Goal: Task Accomplishment & Management: Complete application form

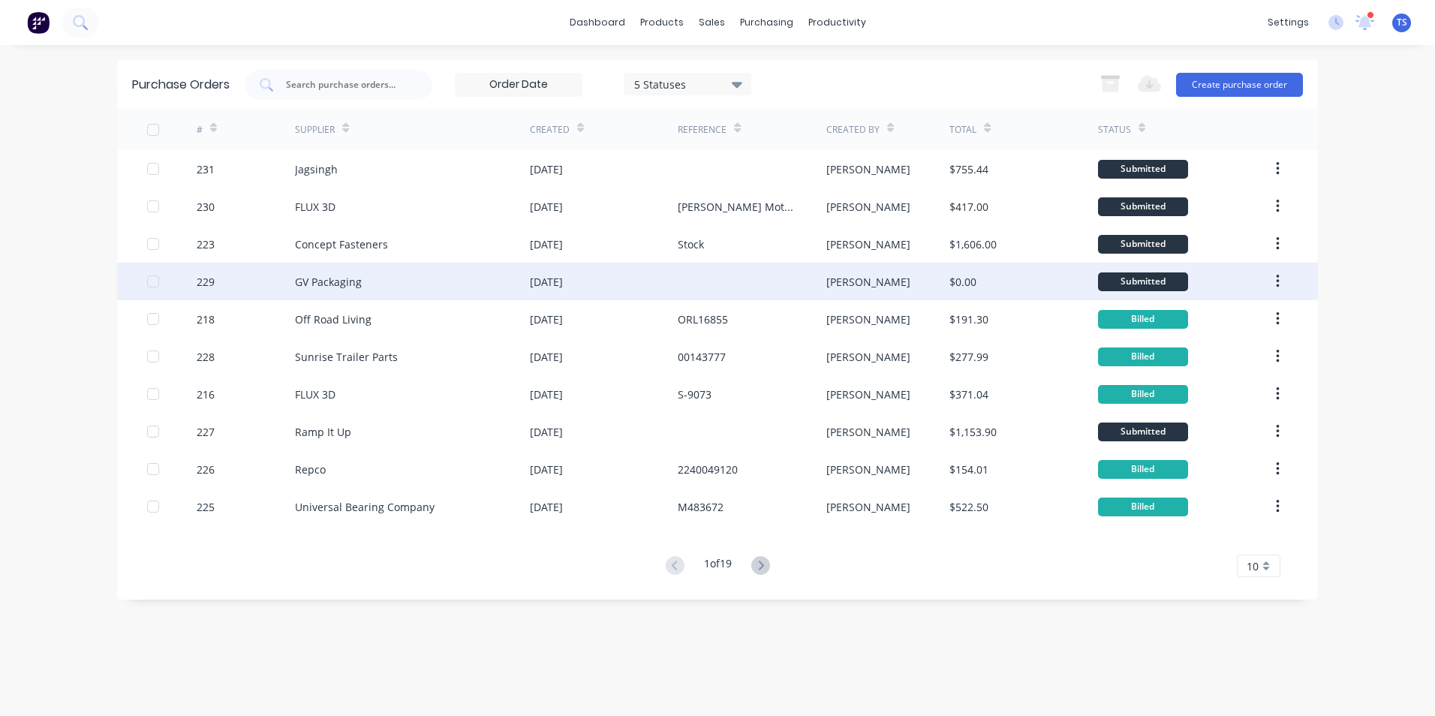
click at [403, 284] on div "GV Packaging" at bounding box center [412, 282] width 235 height 38
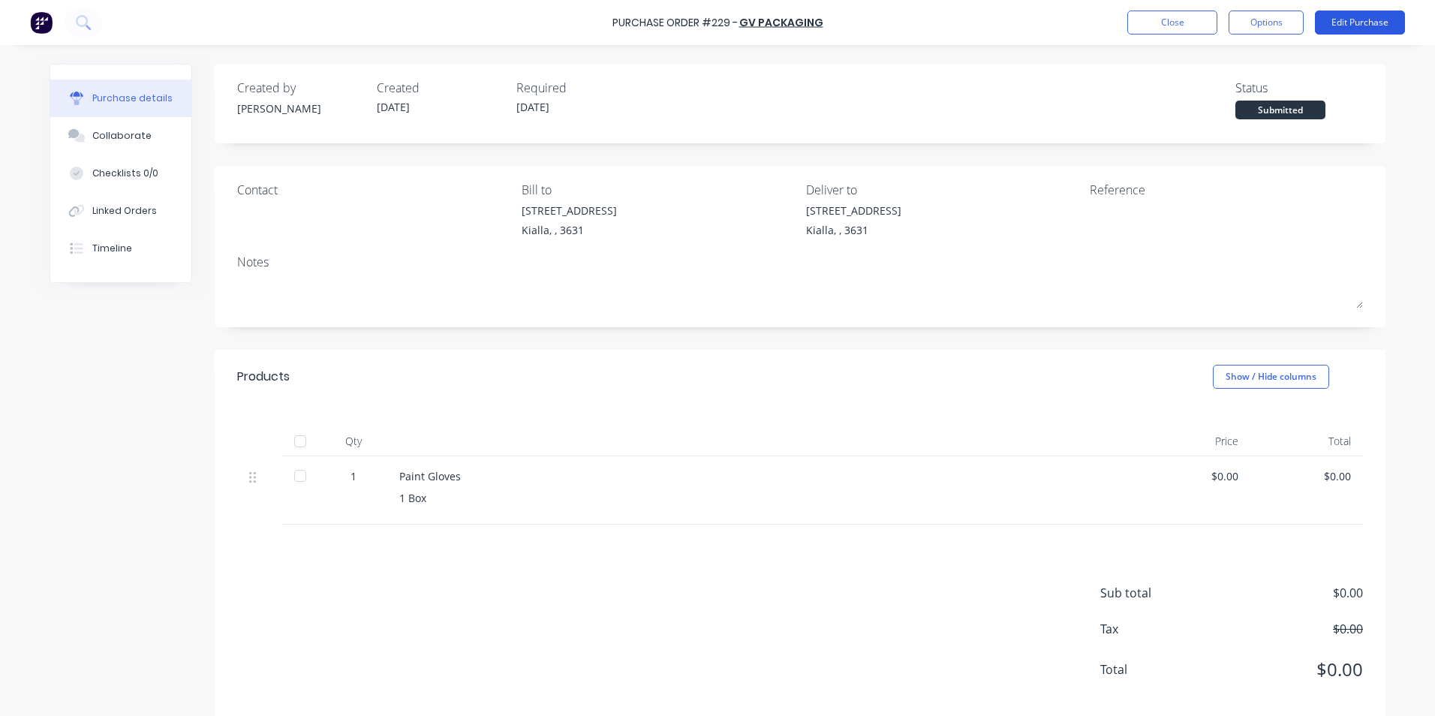
click at [1341, 24] on button "Edit Purchase" at bounding box center [1360, 23] width 90 height 24
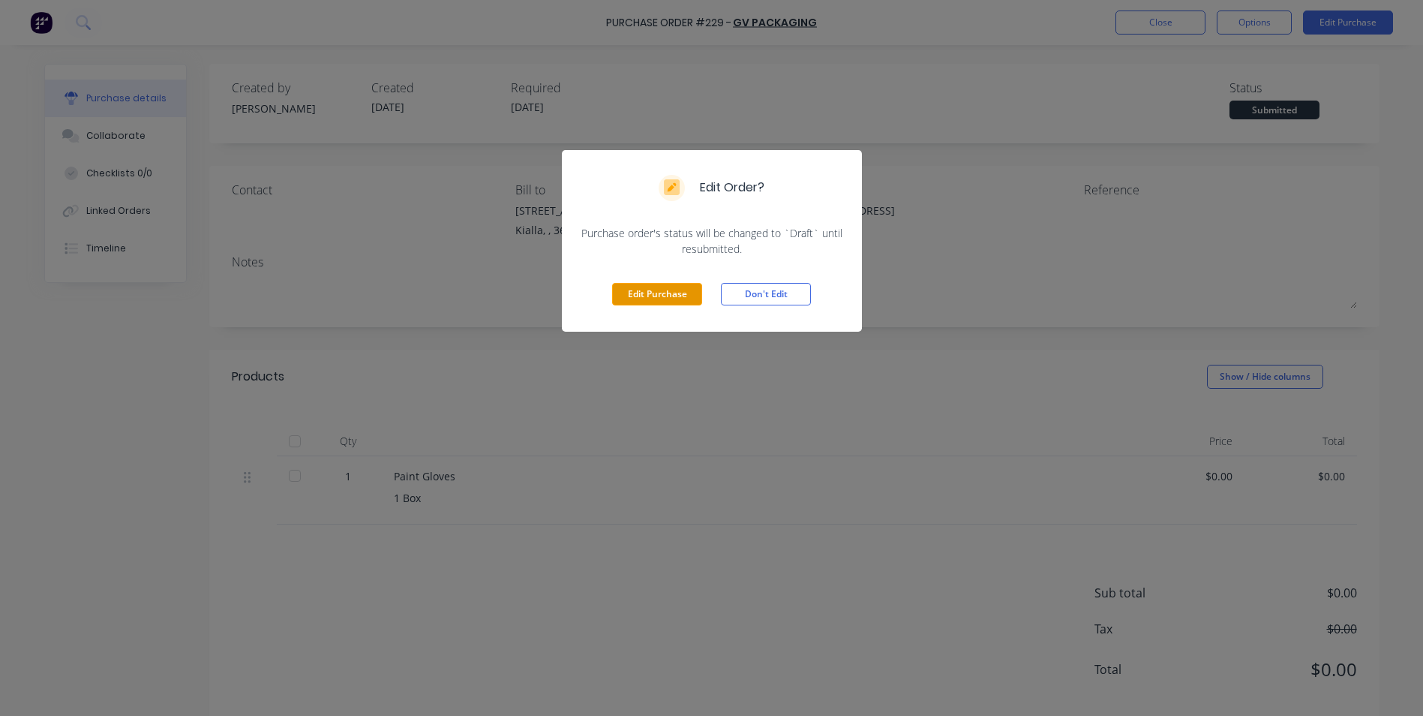
click at [655, 296] on button "Edit Purchase" at bounding box center [657, 294] width 90 height 23
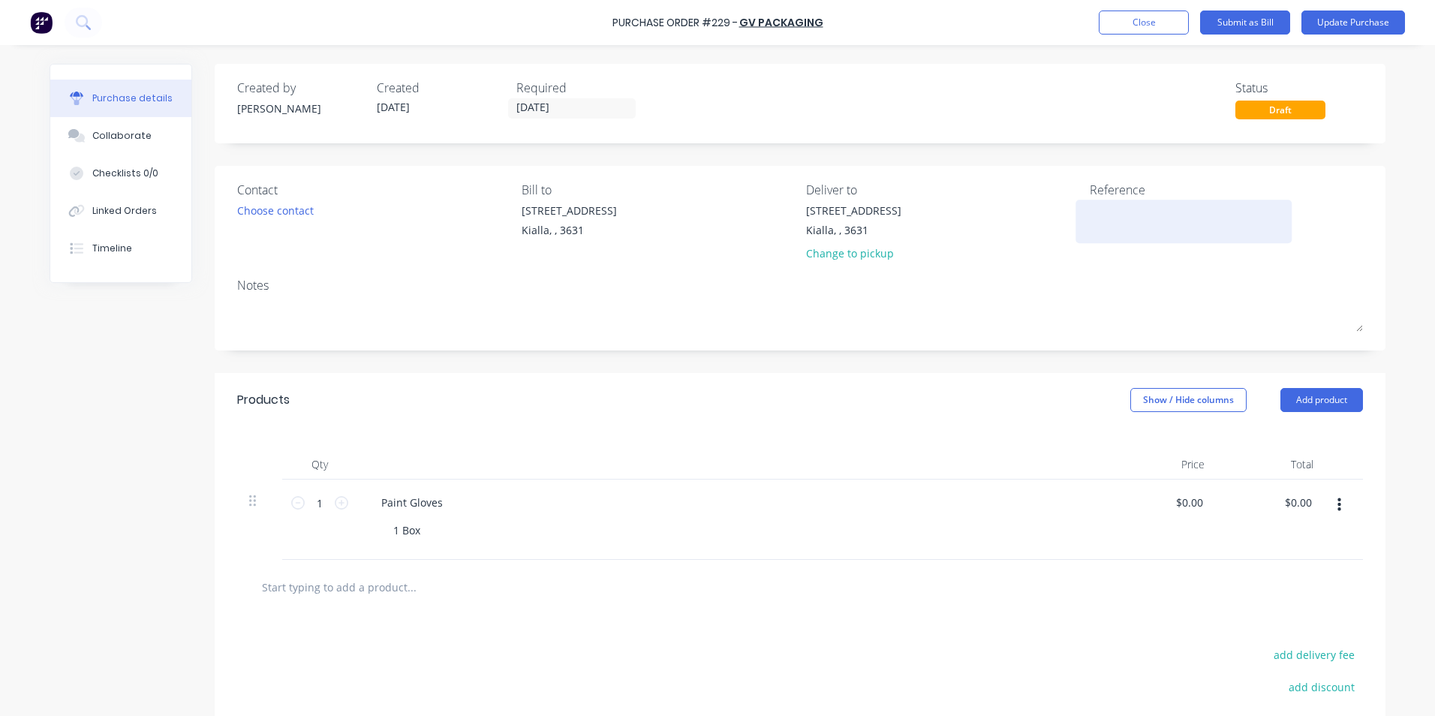
click at [1089, 207] on div at bounding box center [1183, 222] width 188 height 38
click at [1104, 209] on textarea at bounding box center [1183, 220] width 188 height 34
type textarea "1016686"
type textarea "x"
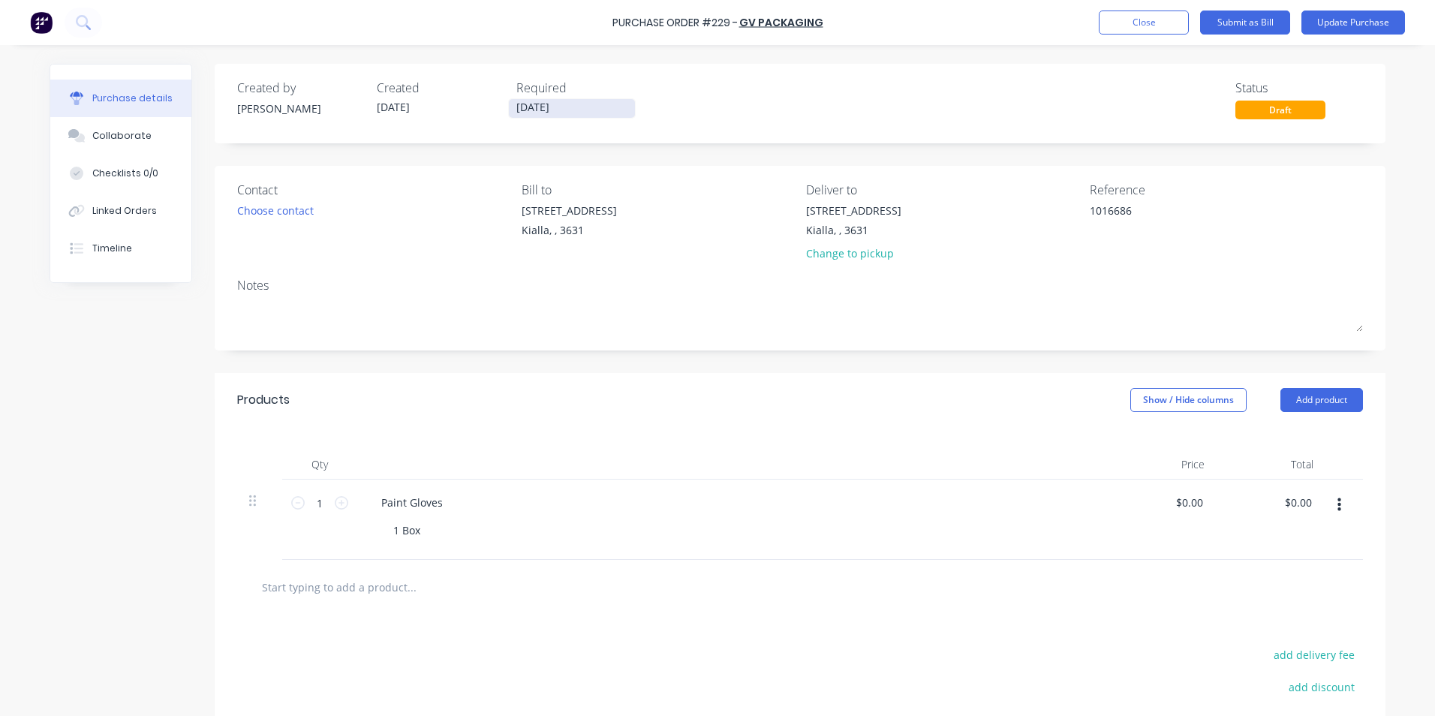
type textarea "1016686"
click at [551, 105] on input "[DATE]" at bounding box center [572, 108] width 126 height 19
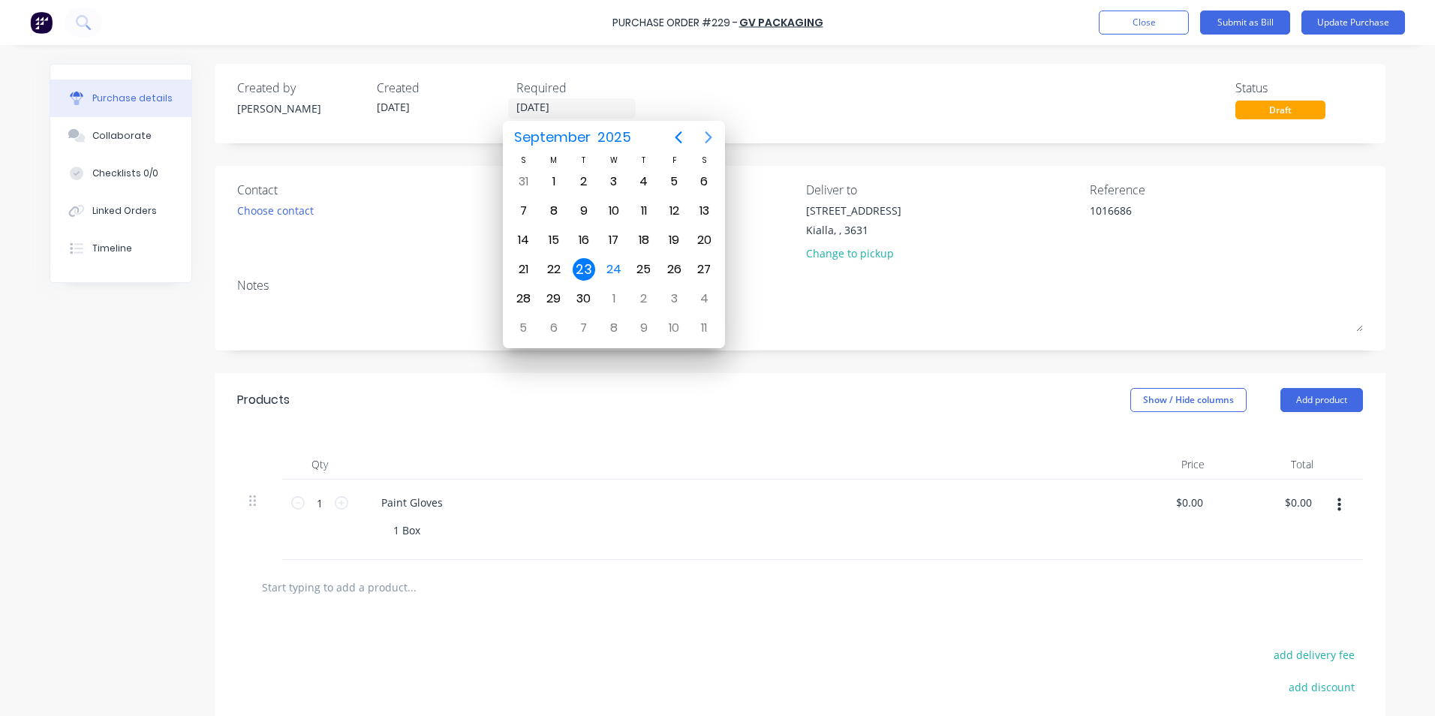
click at [713, 139] on icon "Next page" at bounding box center [708, 137] width 18 height 18
click at [587, 295] on div "28" at bounding box center [583, 298] width 23 height 23
type textarea "x"
type input "[DATE]"
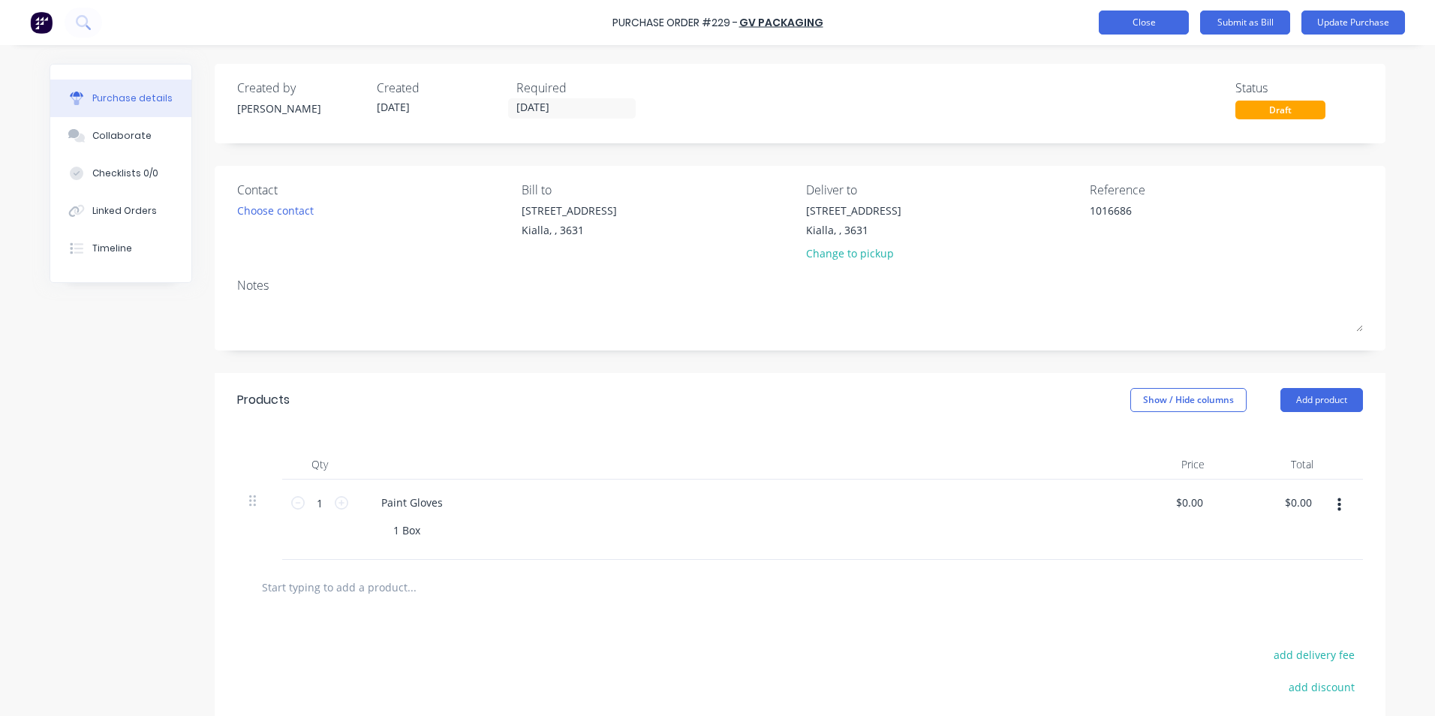
click at [1149, 23] on button "Close" at bounding box center [1143, 23] width 90 height 24
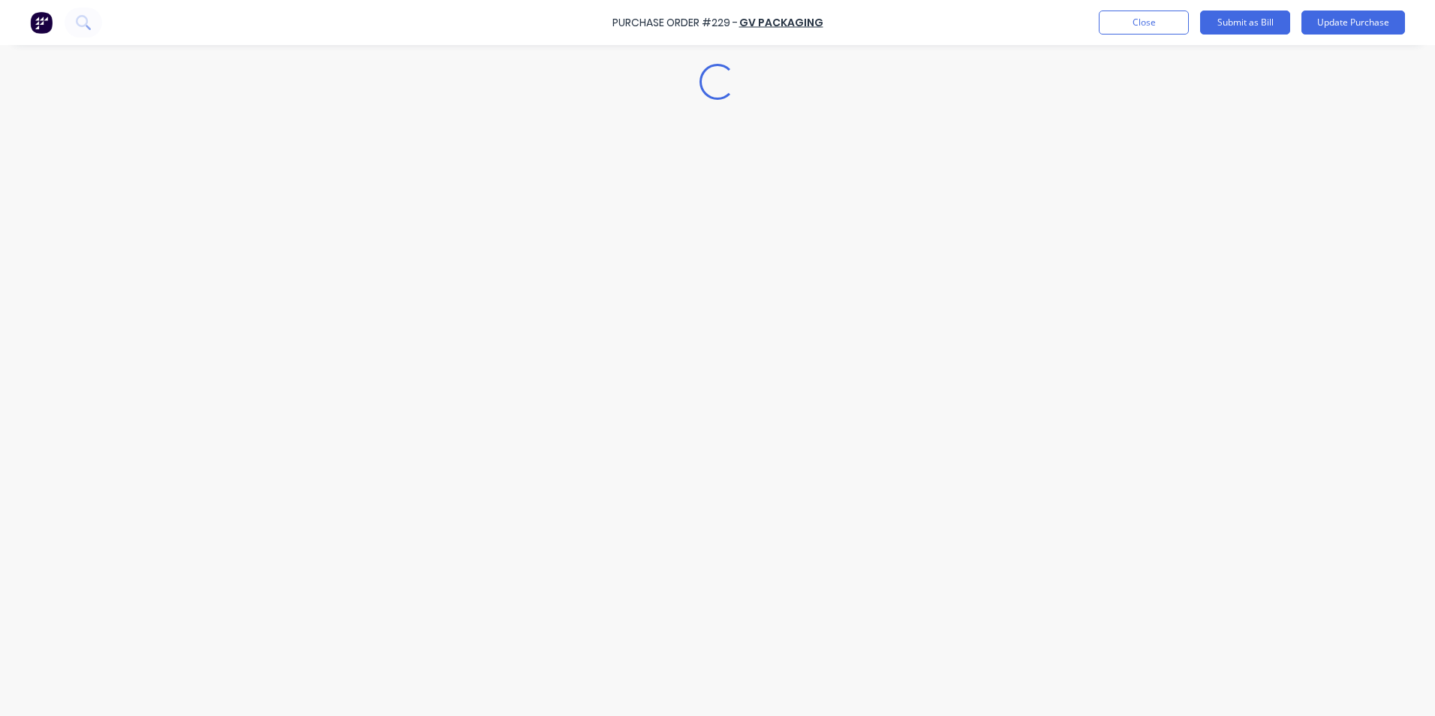
type textarea "x"
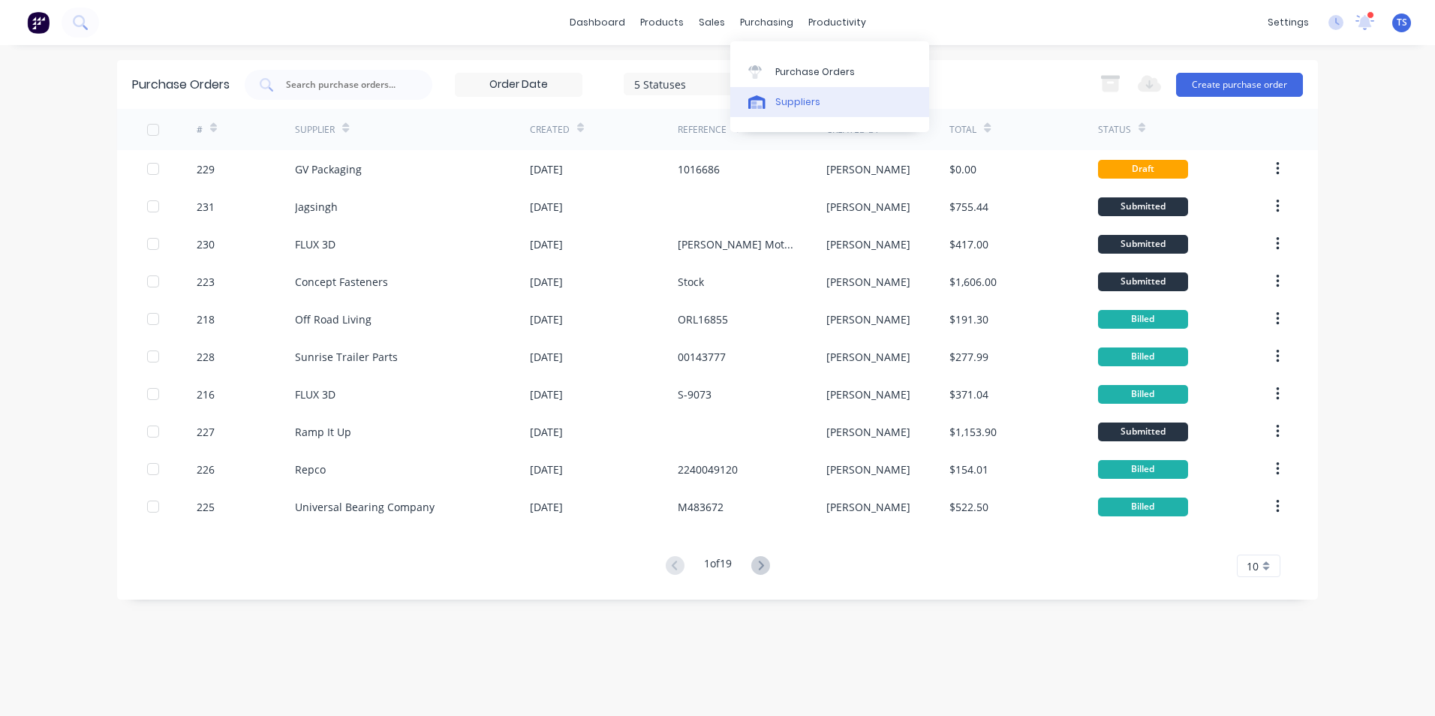
click at [796, 103] on div "Suppliers" at bounding box center [797, 102] width 45 height 14
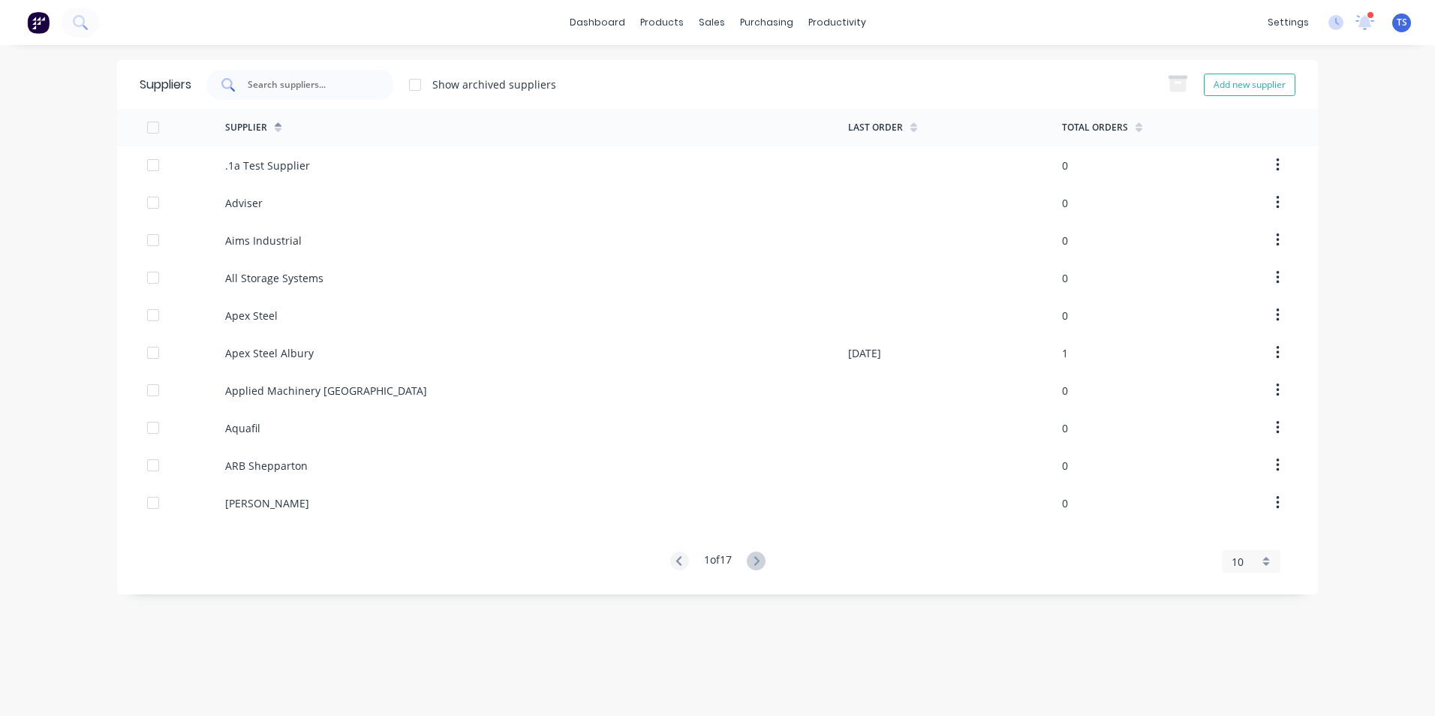
click at [257, 83] on input "text" at bounding box center [308, 84] width 125 height 15
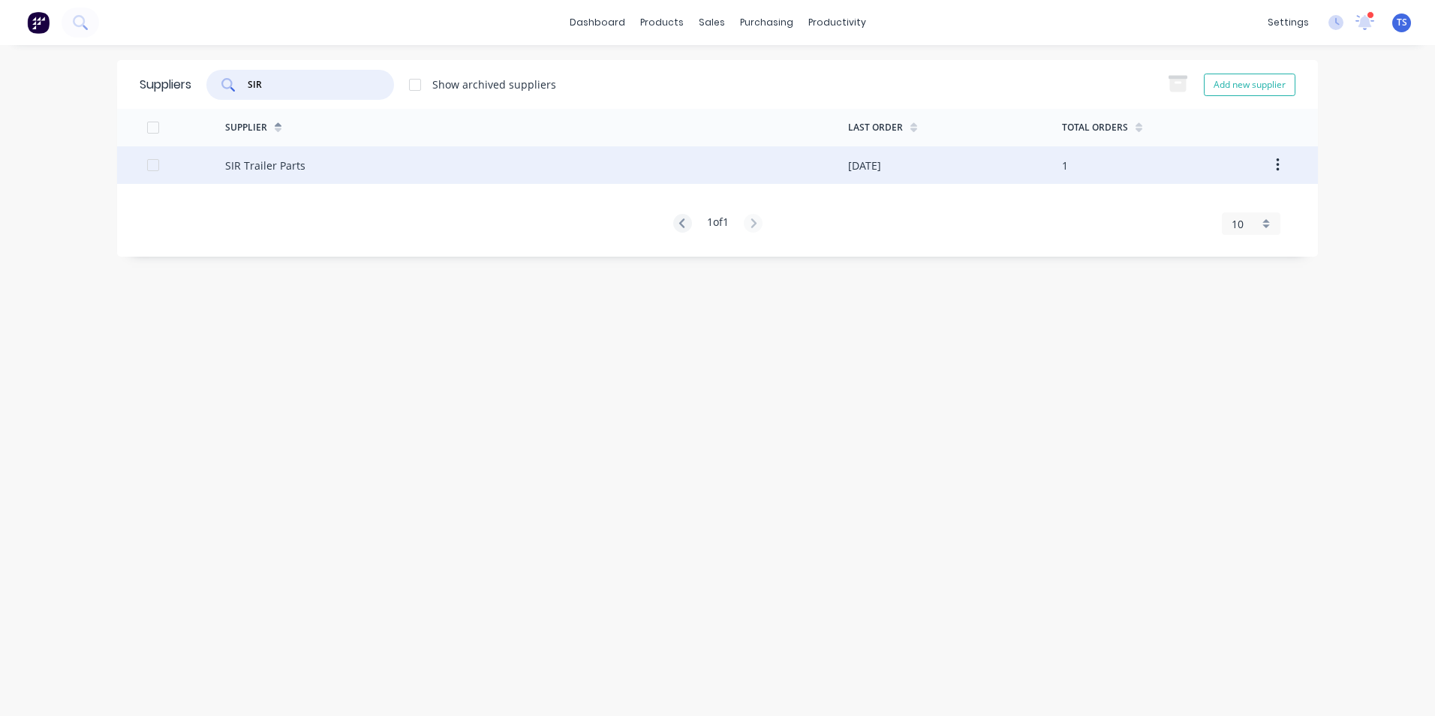
type input "SIR"
click at [158, 163] on div at bounding box center [153, 165] width 30 height 30
click at [245, 161] on div "SIR Trailer Parts" at bounding box center [265, 166] width 80 height 16
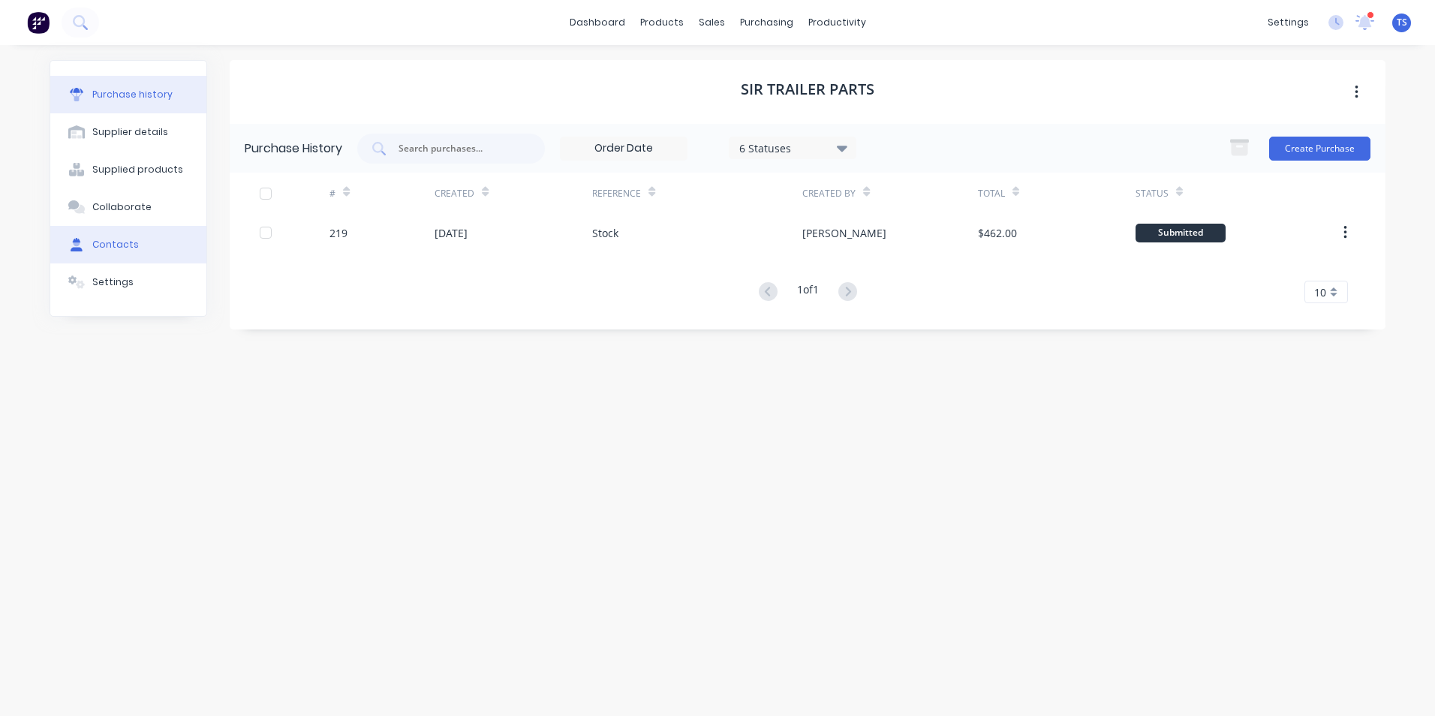
click at [125, 248] on div "Contacts" at bounding box center [115, 245] width 47 height 14
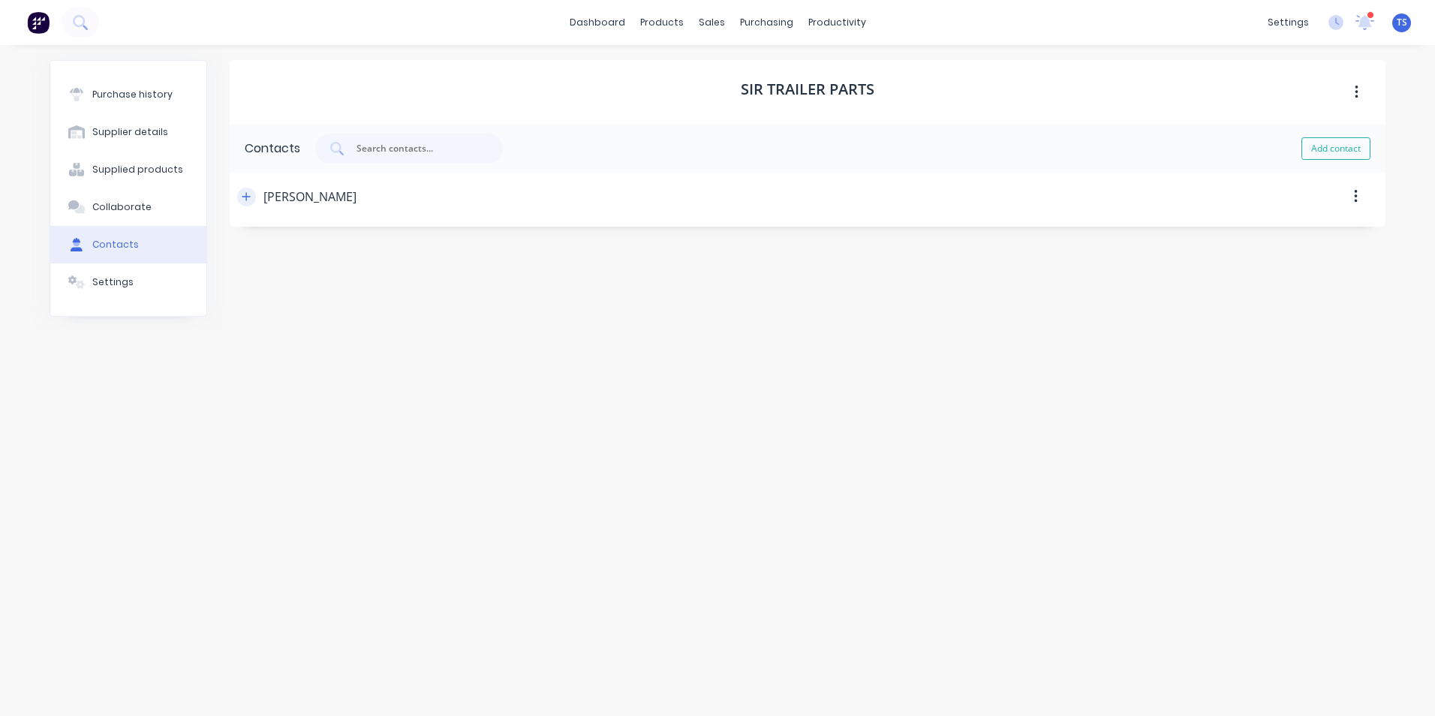
click at [248, 200] on icon "button" at bounding box center [246, 196] width 9 height 11
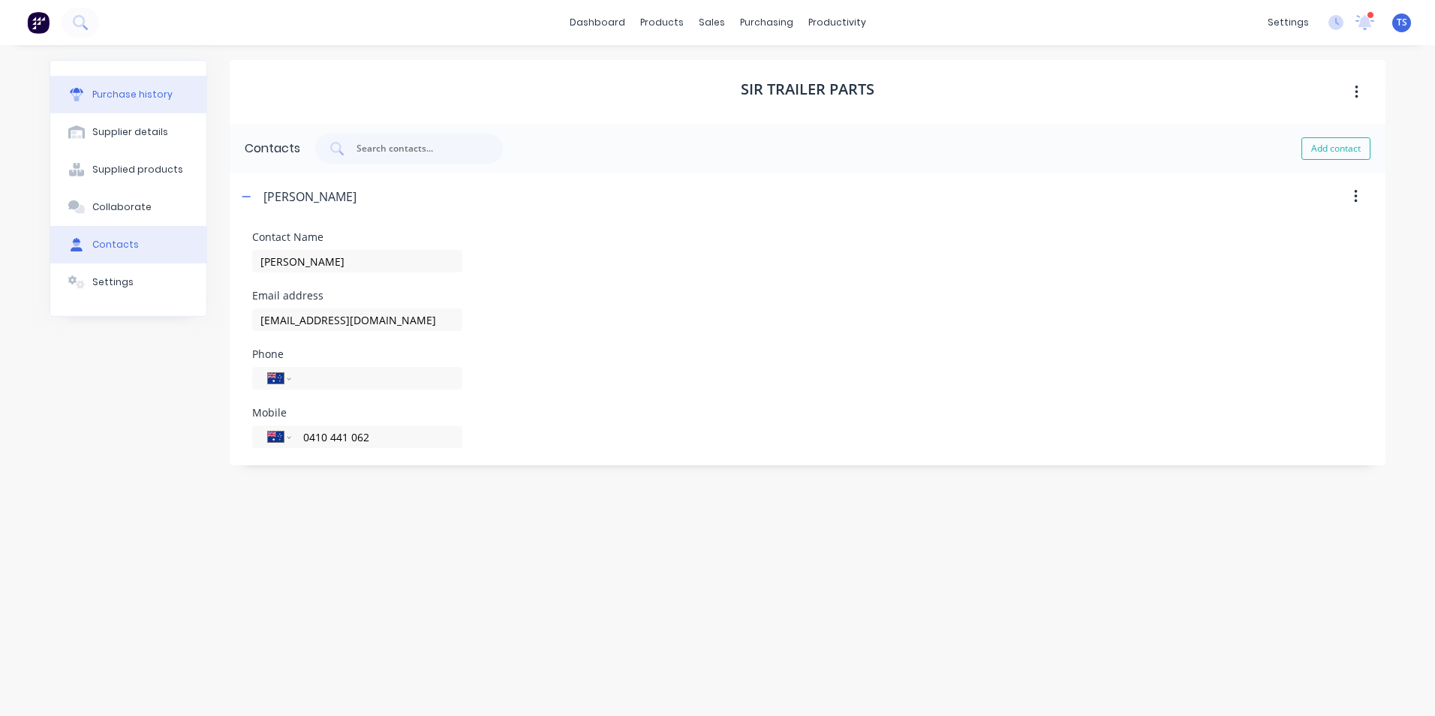
click at [142, 98] on div "Purchase history" at bounding box center [132, 95] width 80 height 14
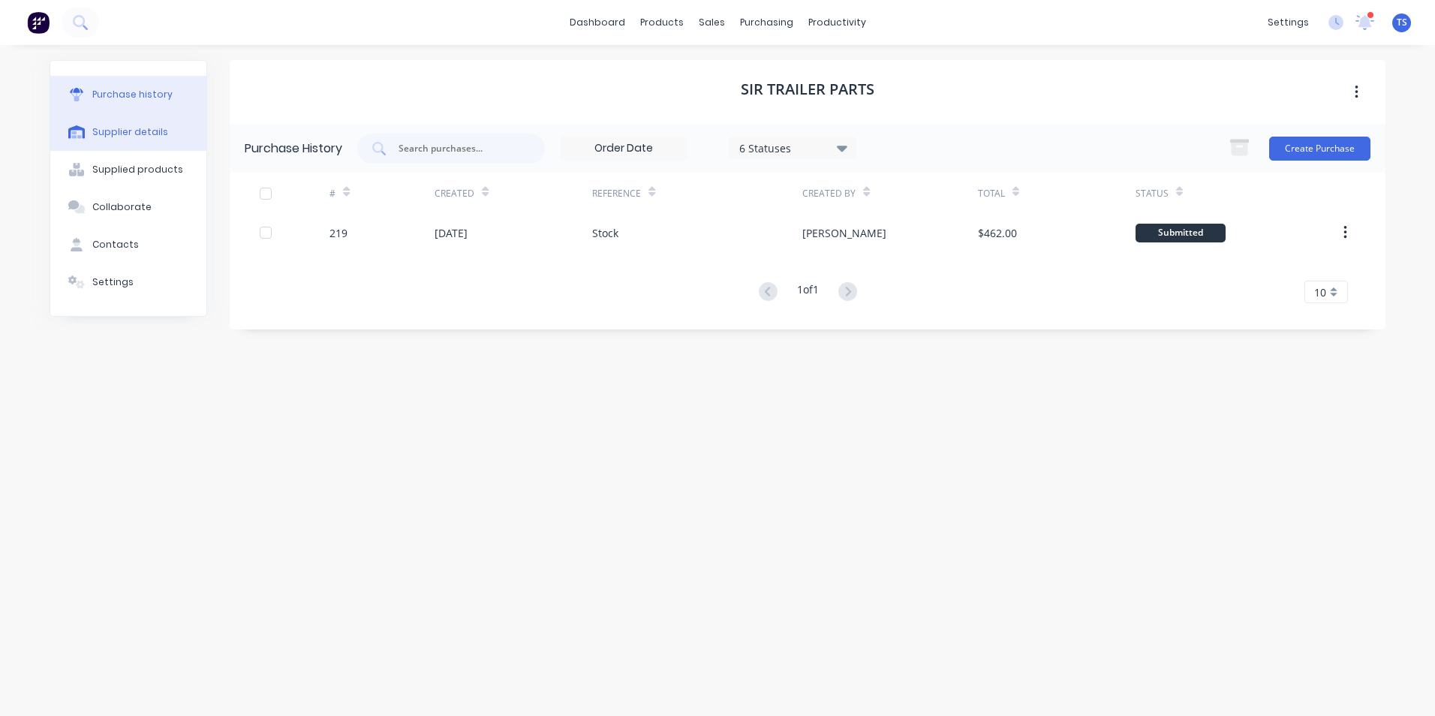
click at [156, 134] on div "Supplier details" at bounding box center [130, 132] width 76 height 14
select select "AU"
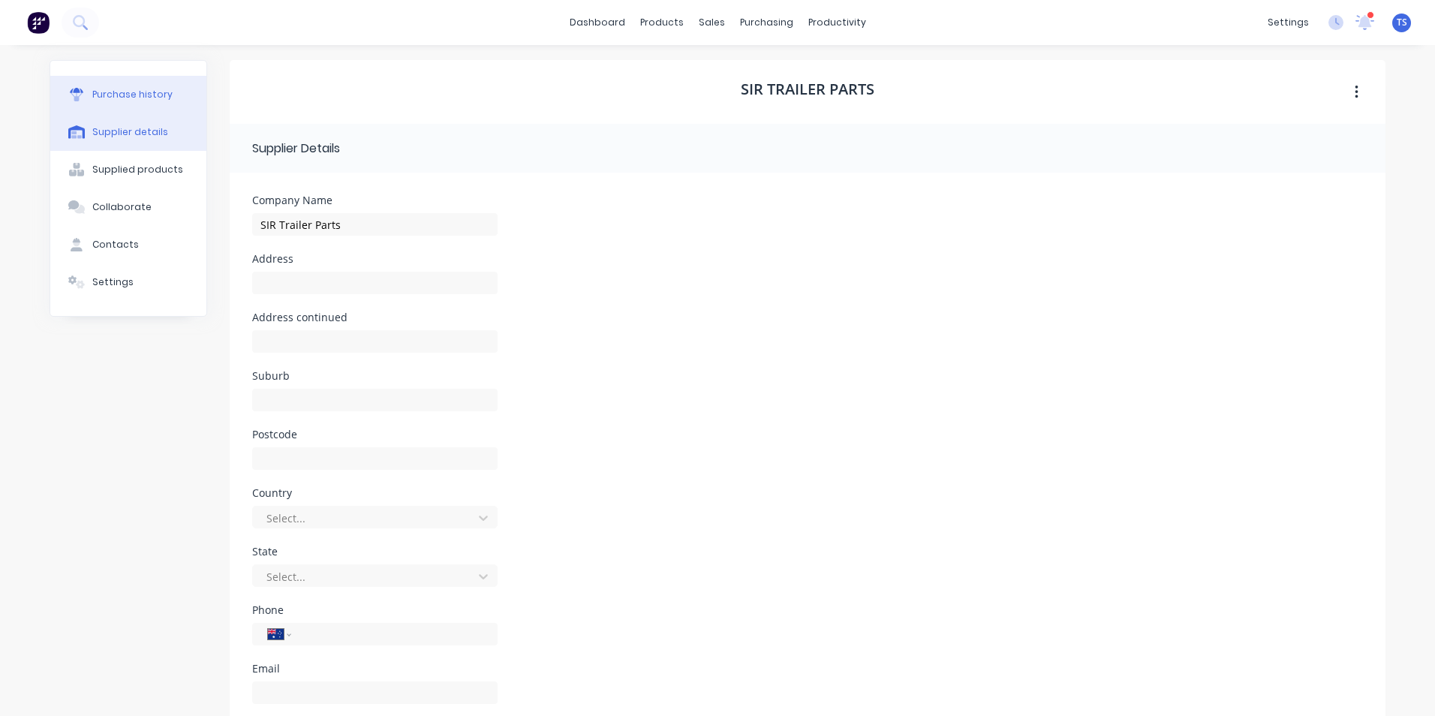
click at [168, 95] on button "Purchase history" at bounding box center [128, 95] width 156 height 38
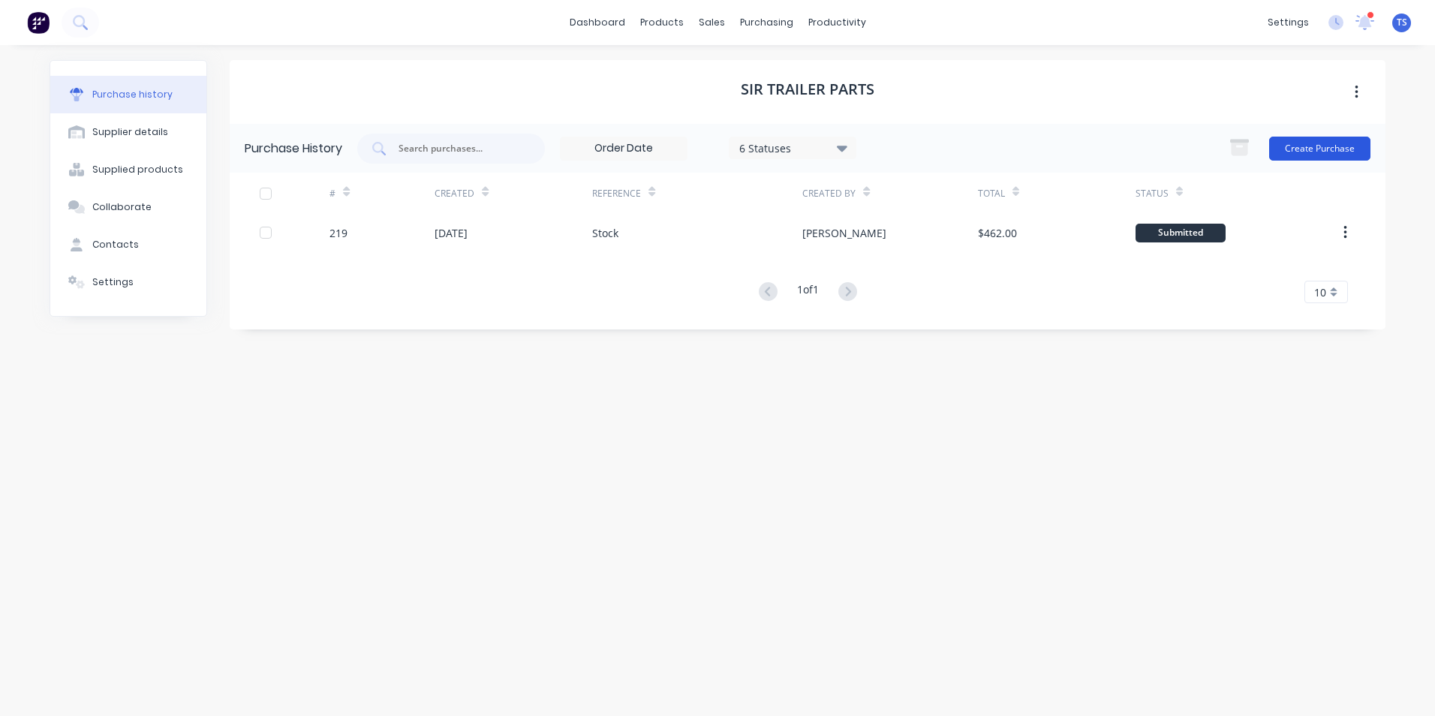
click at [1297, 146] on button "Create Purchase" at bounding box center [1319, 149] width 101 height 24
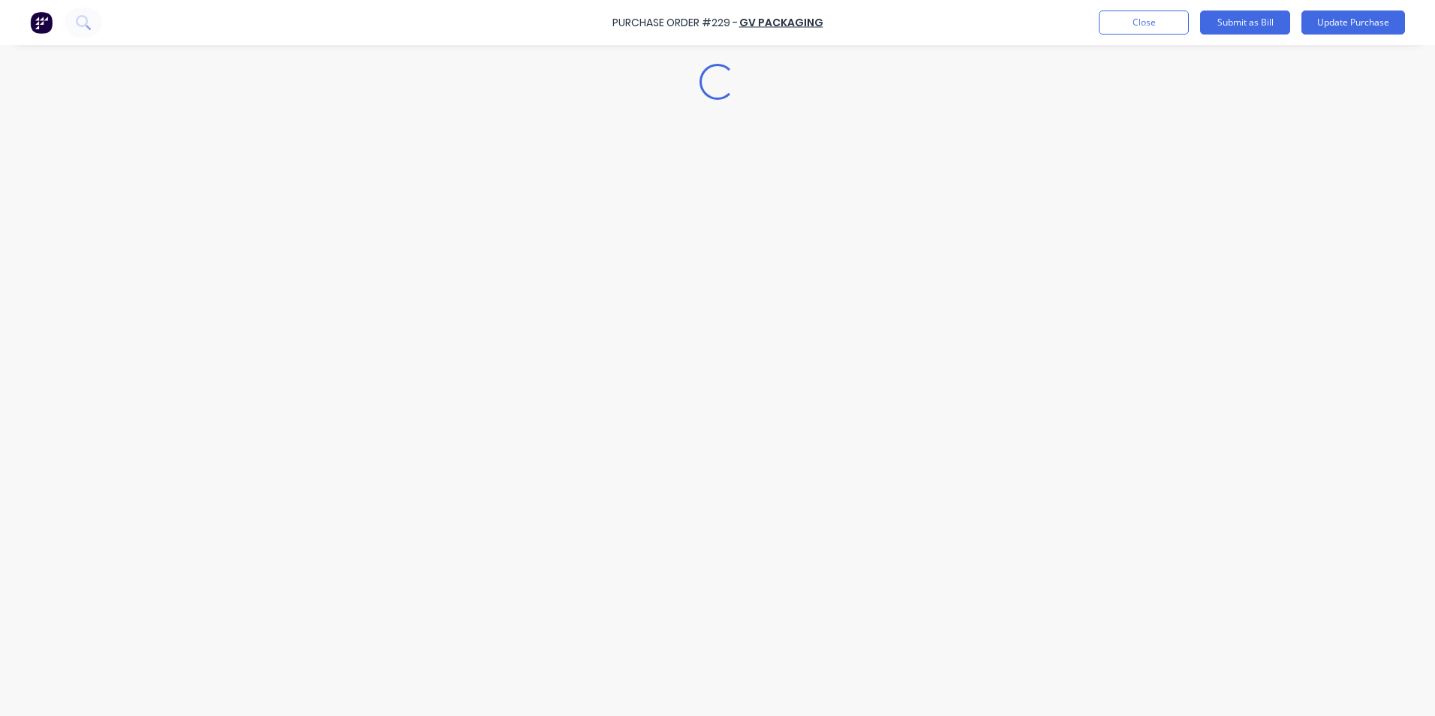
type textarea "x"
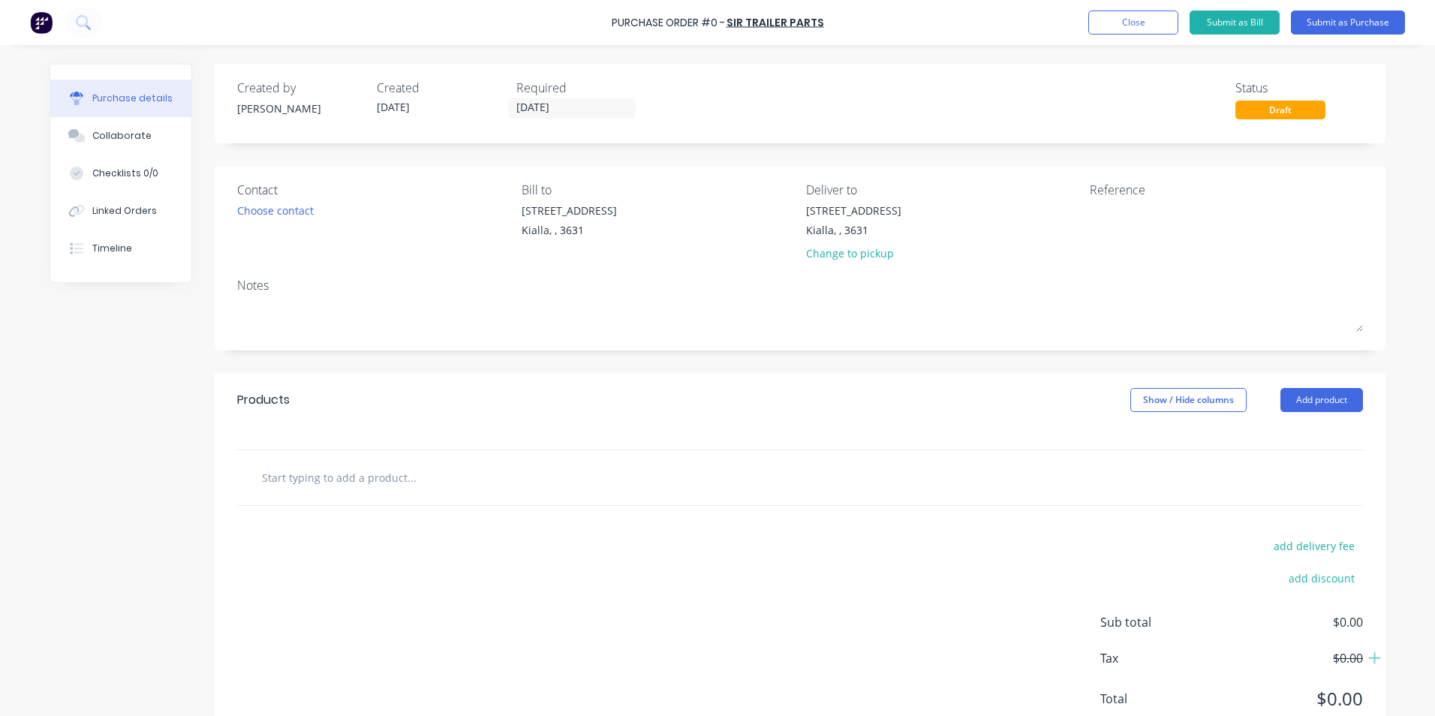
click at [326, 478] on input "text" at bounding box center [411, 477] width 300 height 30
click at [1297, 401] on button "Add product" at bounding box center [1321, 400] width 83 height 24
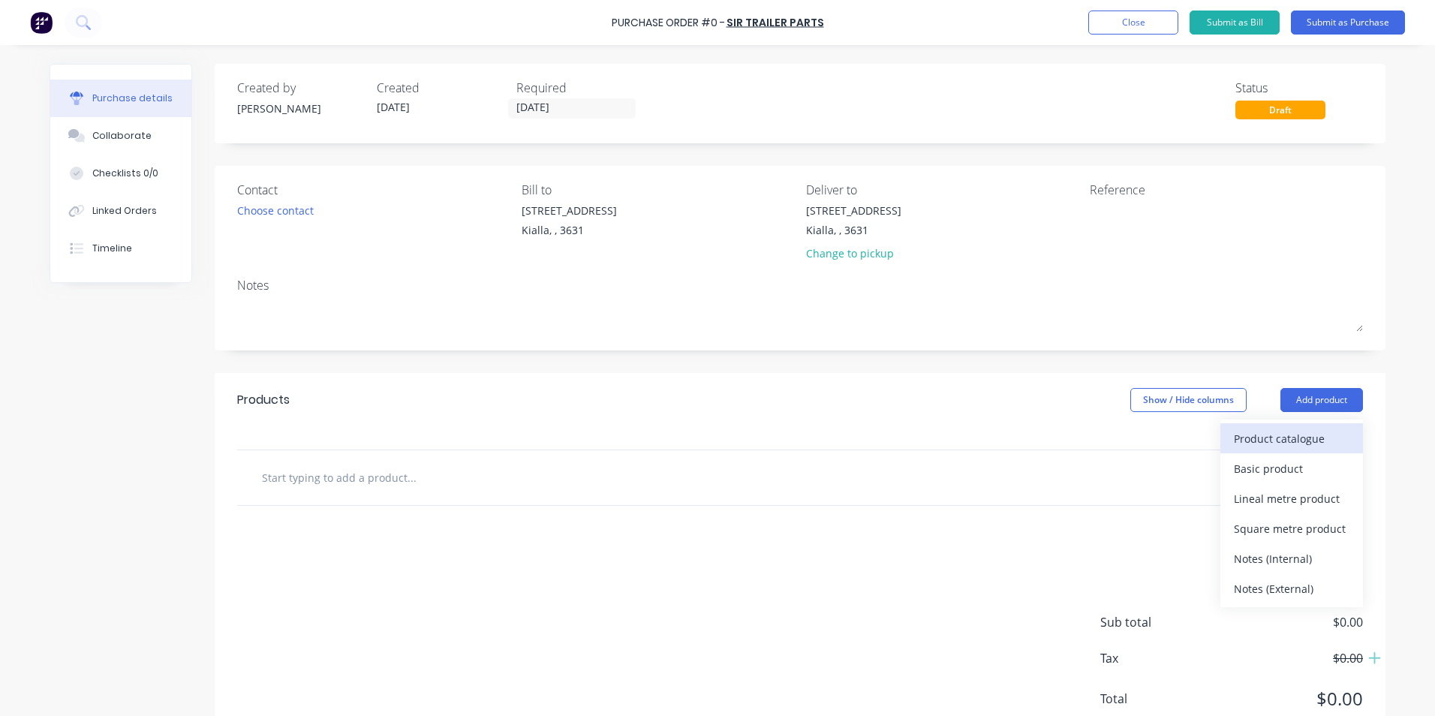
click at [1290, 437] on div "Product catalogue" at bounding box center [1292, 439] width 116 height 22
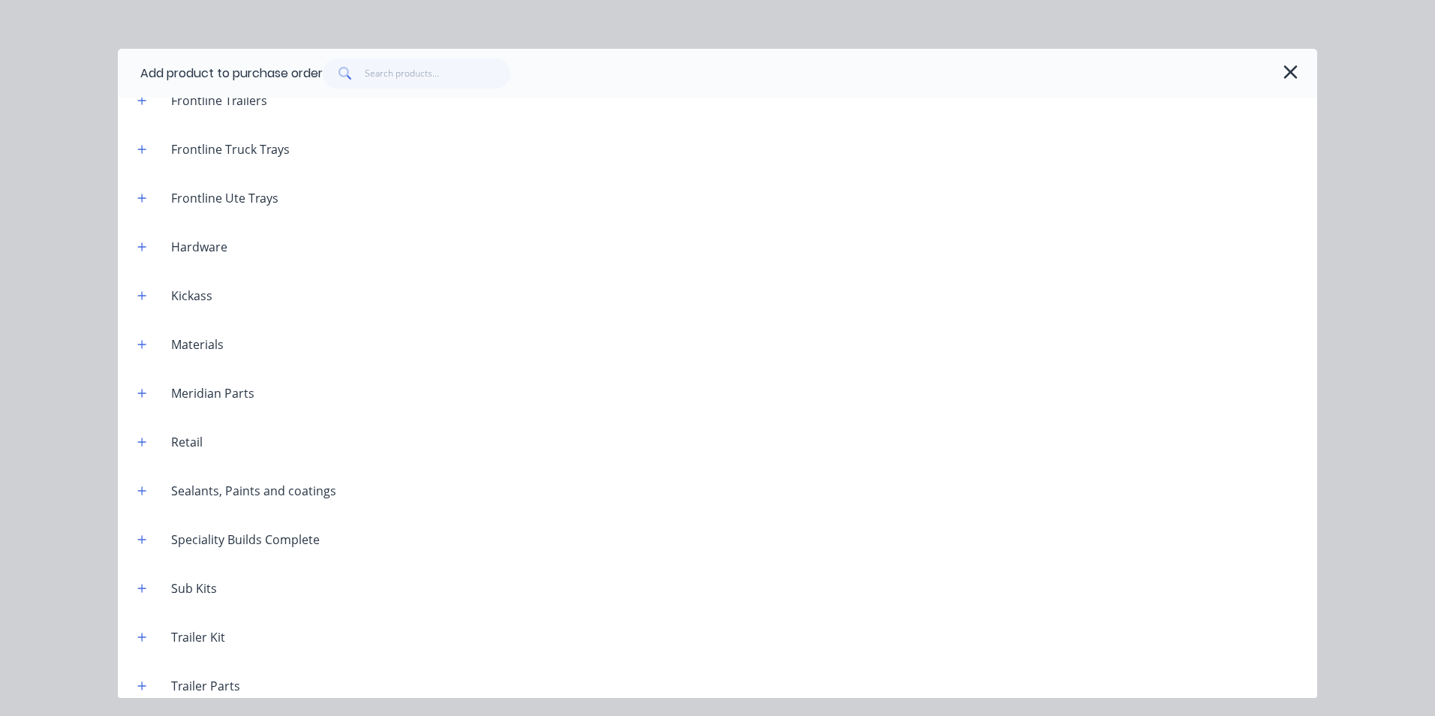
scroll to position [521, 0]
